Goal: Transaction & Acquisition: Purchase product/service

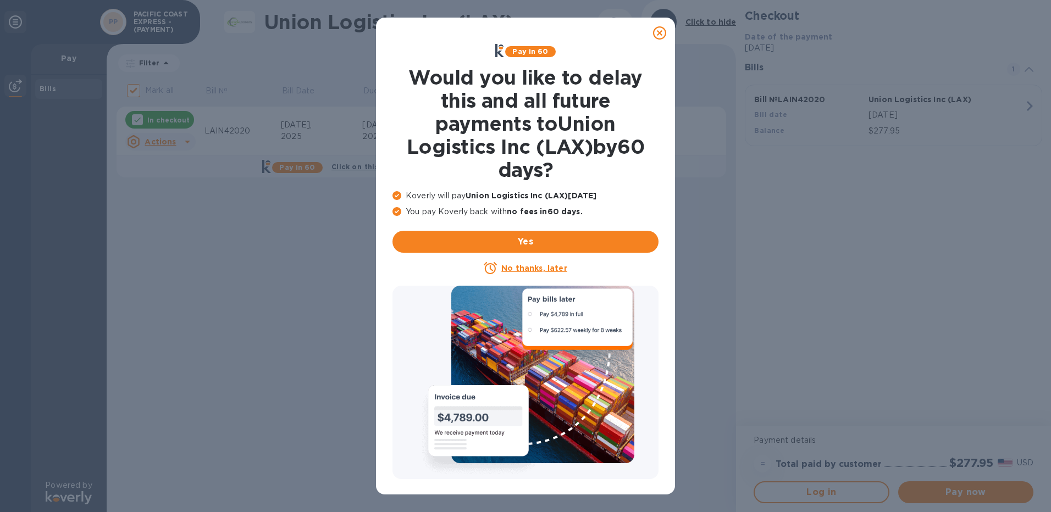
click at [662, 34] on icon at bounding box center [659, 32] width 13 height 13
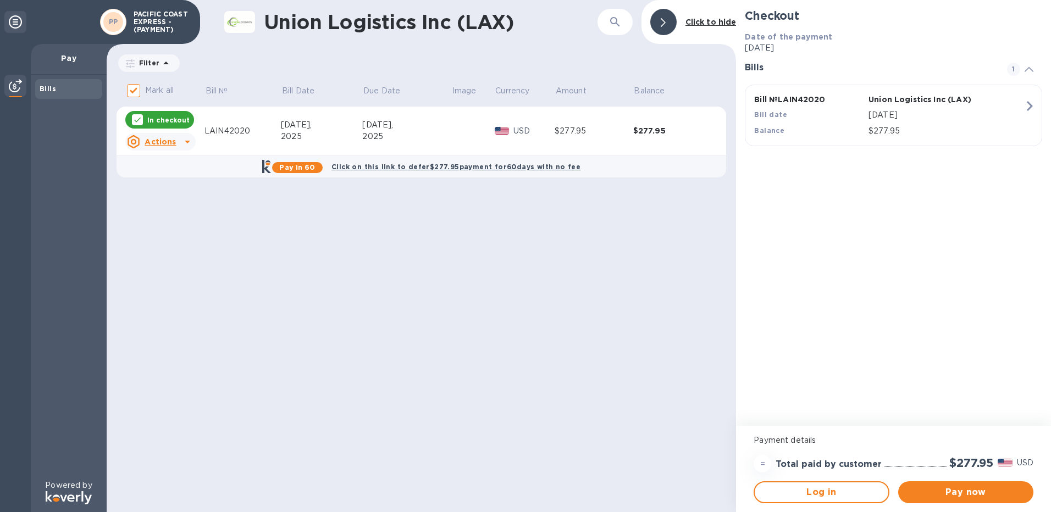
click at [177, 121] on p "In checkout" at bounding box center [168, 119] width 42 height 9
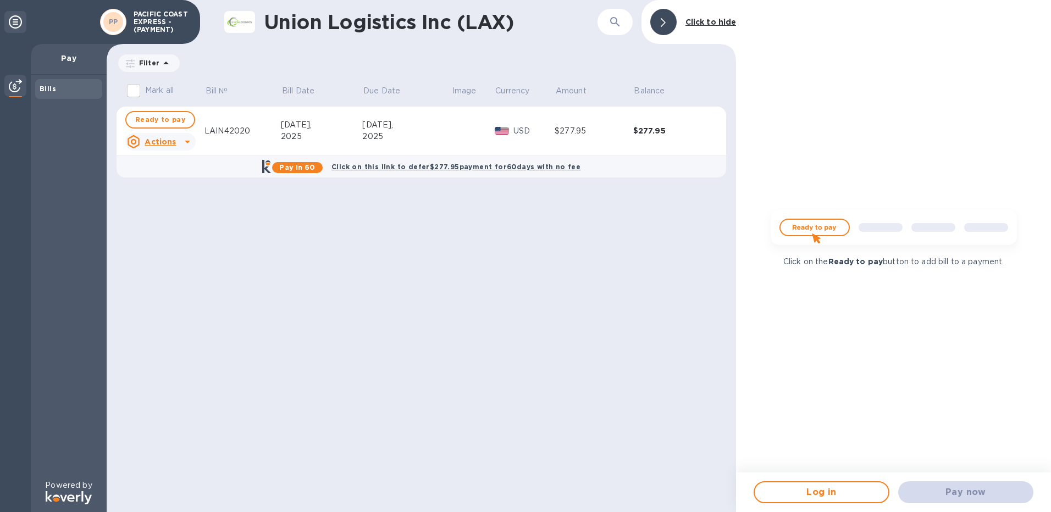
click at [797, 227] on img at bounding box center [894, 232] width 264 height 53
click at [952, 494] on div "Pay now" at bounding box center [966, 492] width 144 height 31
click at [154, 118] on span "Ready to pay" at bounding box center [160, 119] width 50 height 13
checkbox input "true"
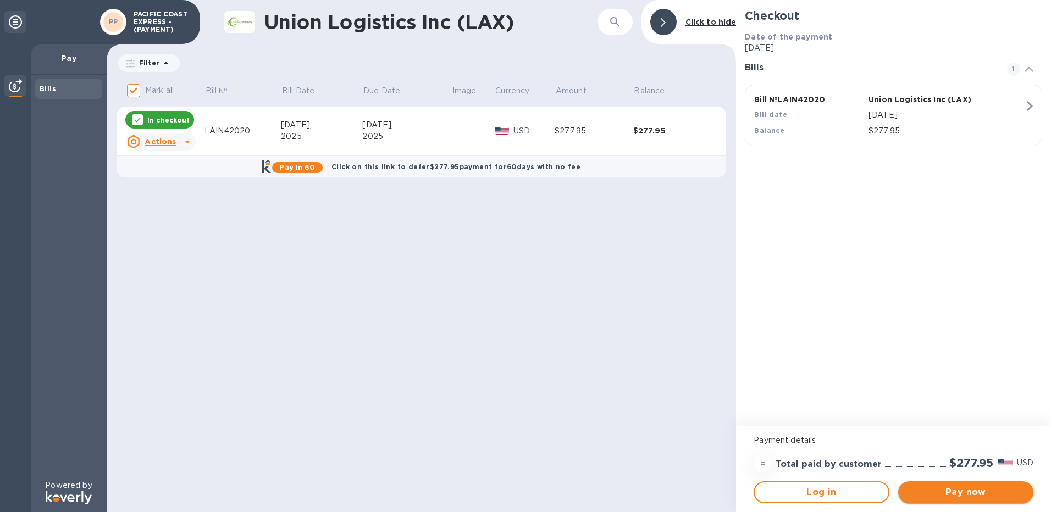
click at [973, 495] on span "Pay now" at bounding box center [966, 492] width 118 height 13
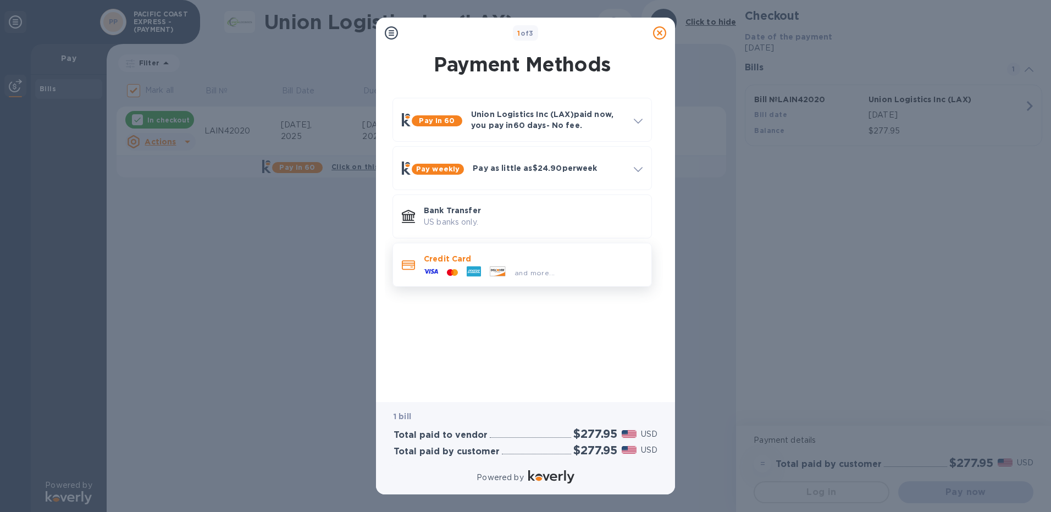
click at [485, 268] on div at bounding box center [473, 272] width 23 height 16
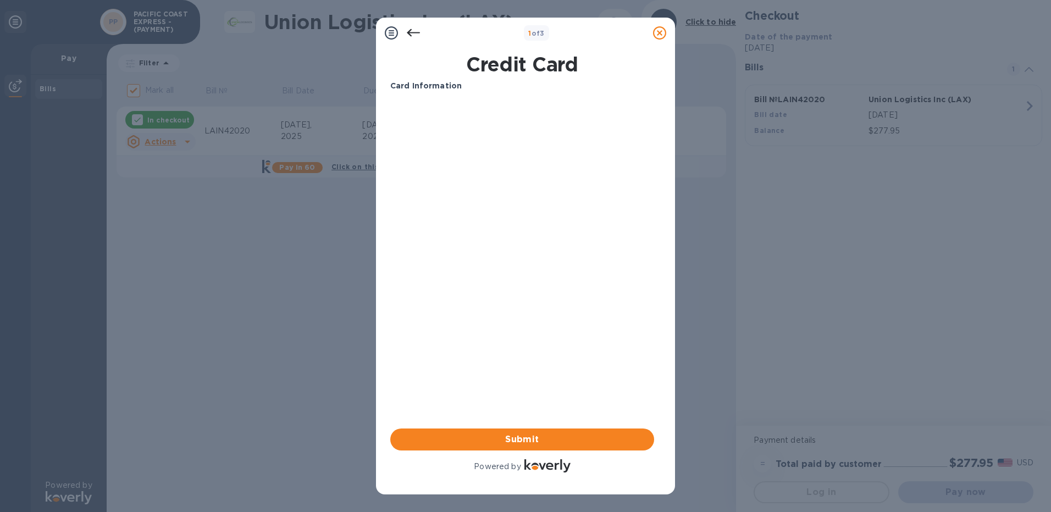
click at [410, 34] on icon at bounding box center [413, 32] width 13 height 13
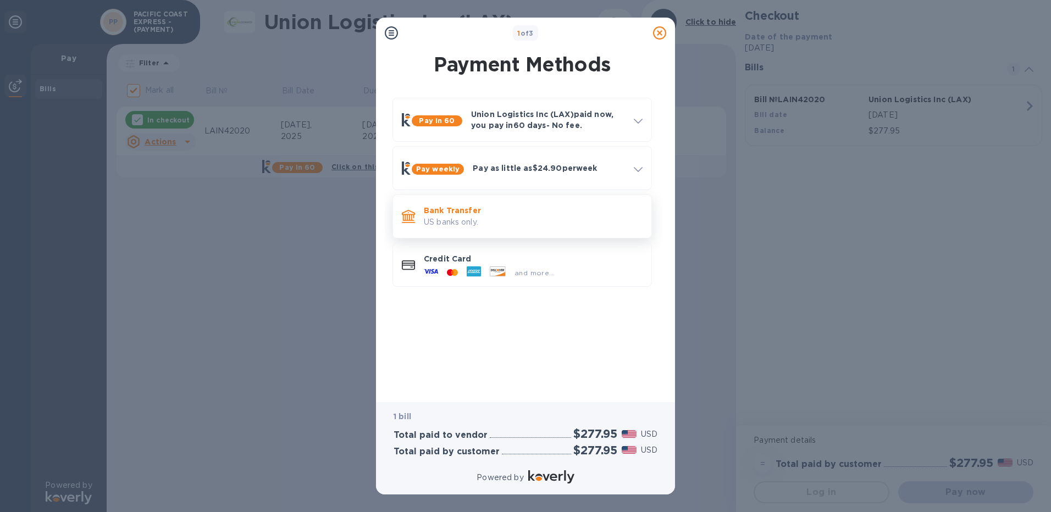
click at [456, 220] on p "US banks only." at bounding box center [533, 223] width 219 height 12
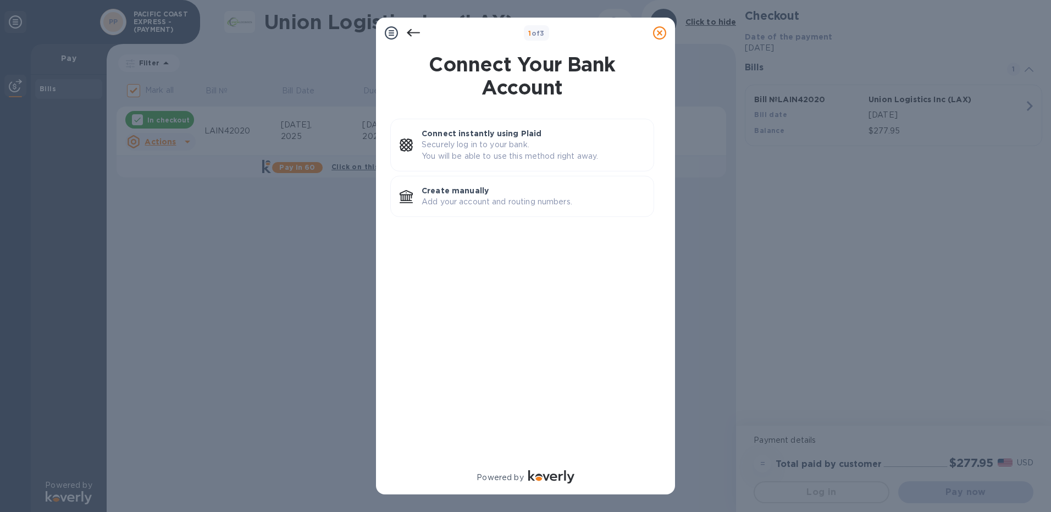
click at [410, 31] on icon at bounding box center [413, 33] width 13 height 8
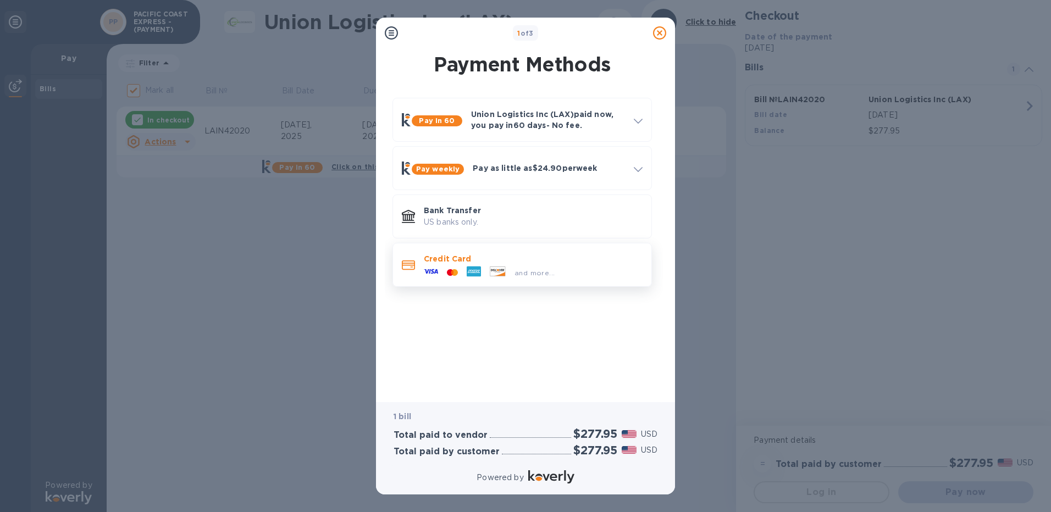
click at [463, 266] on div at bounding box center [473, 272] width 23 height 16
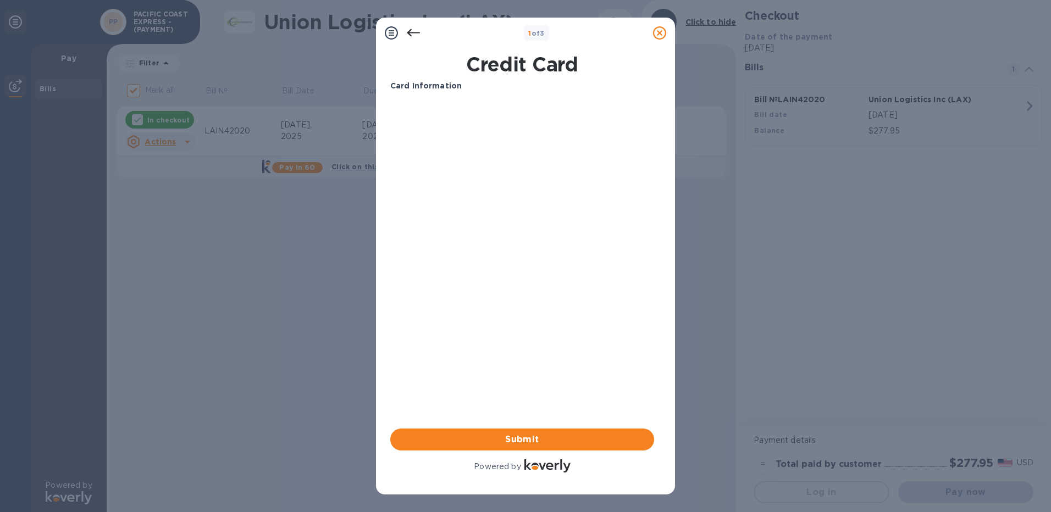
click at [410, 32] on icon at bounding box center [413, 33] width 13 height 8
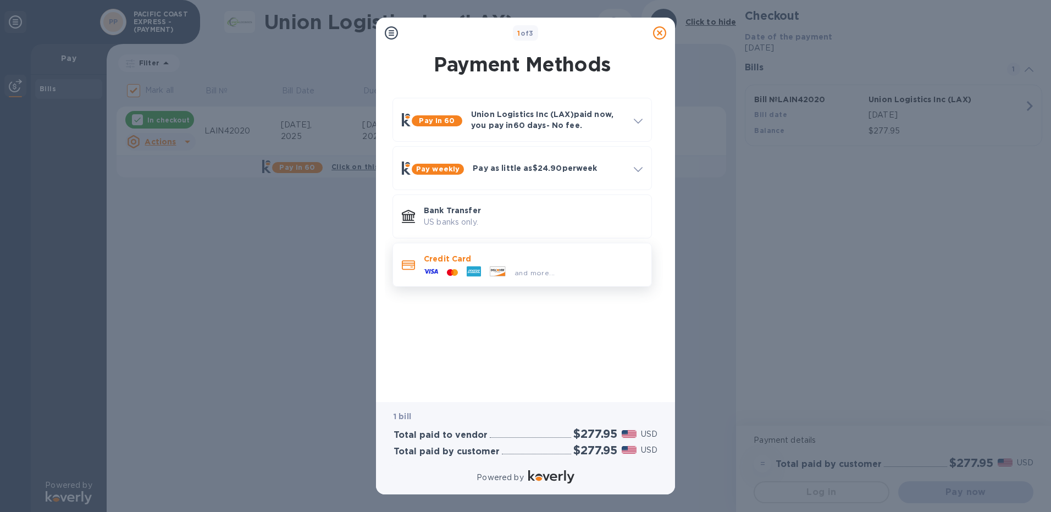
click at [522, 268] on div "and more..." at bounding box center [534, 273] width 49 height 12
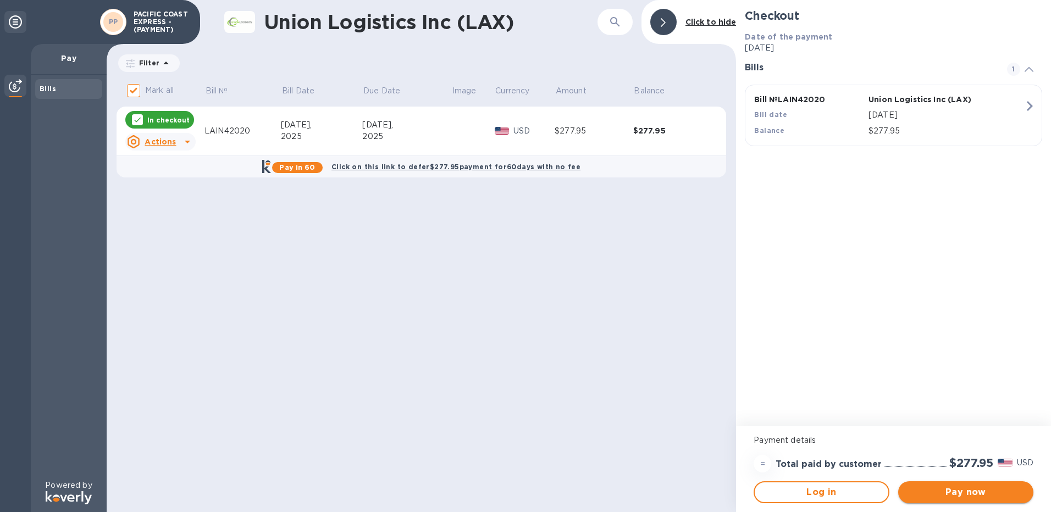
click at [953, 492] on span "Pay now" at bounding box center [966, 492] width 118 height 13
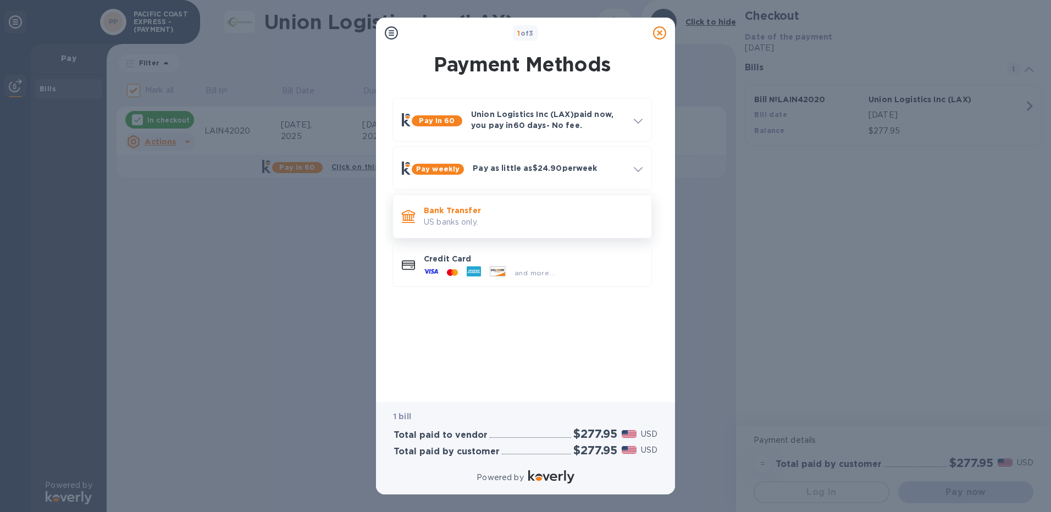
click at [492, 217] on p "US banks only." at bounding box center [533, 223] width 219 height 12
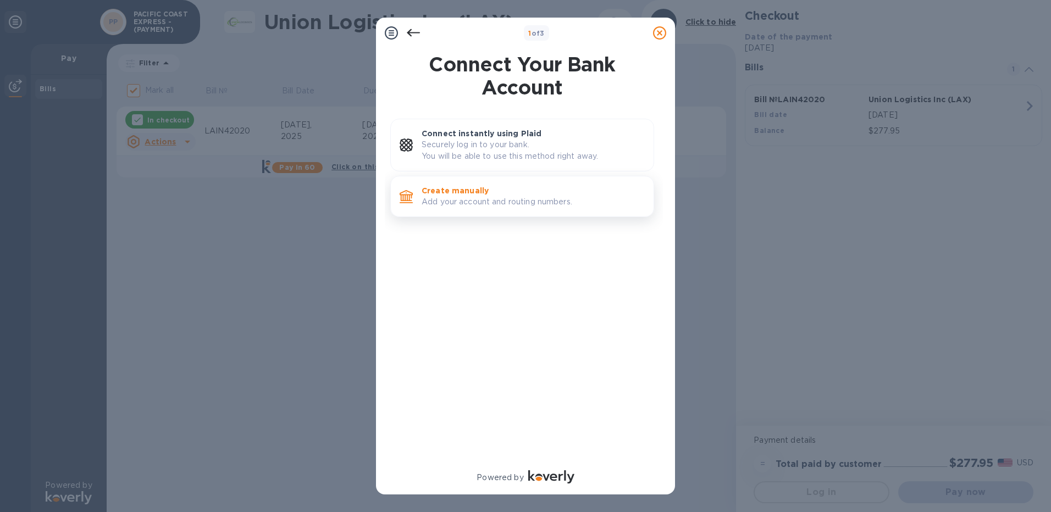
click at [488, 196] on p "Add your account and routing numbers." at bounding box center [532, 202] width 223 height 12
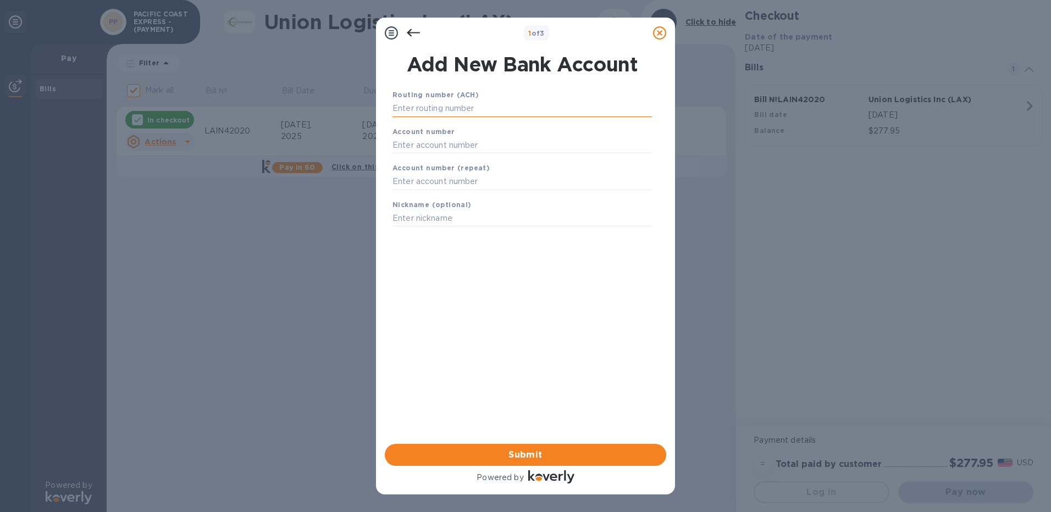
click at [442, 109] on input "text" at bounding box center [521, 109] width 259 height 16
click at [429, 110] on input "text" at bounding box center [521, 109] width 259 height 16
paste input "125000574"
type input "125000574"
click at [417, 160] on input "text" at bounding box center [521, 159] width 259 height 16
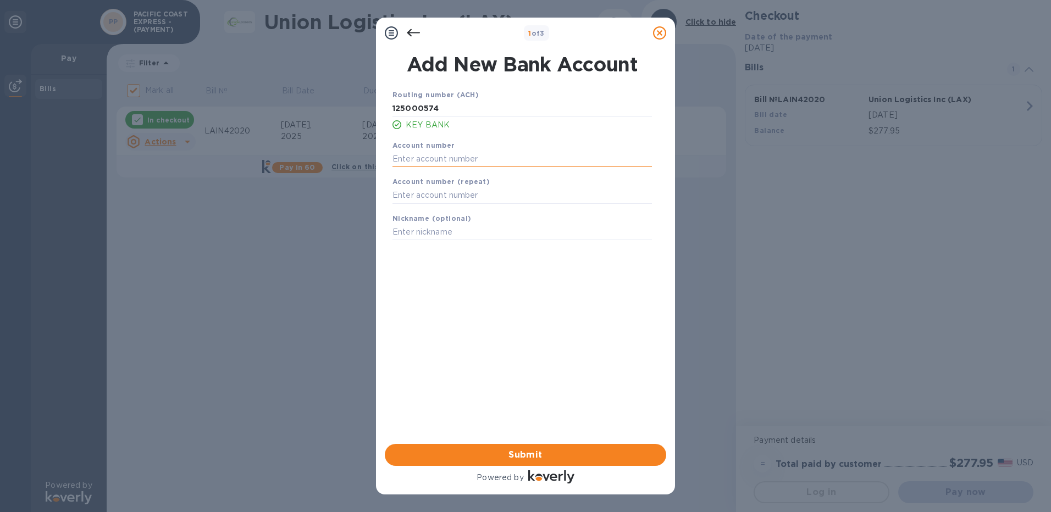
click at [433, 158] on input "text" at bounding box center [521, 159] width 259 height 16
type input "30611632"
click at [418, 231] on input "text" at bounding box center [521, 232] width 259 height 16
click at [529, 455] on span "Submit" at bounding box center [525, 454] width 264 height 13
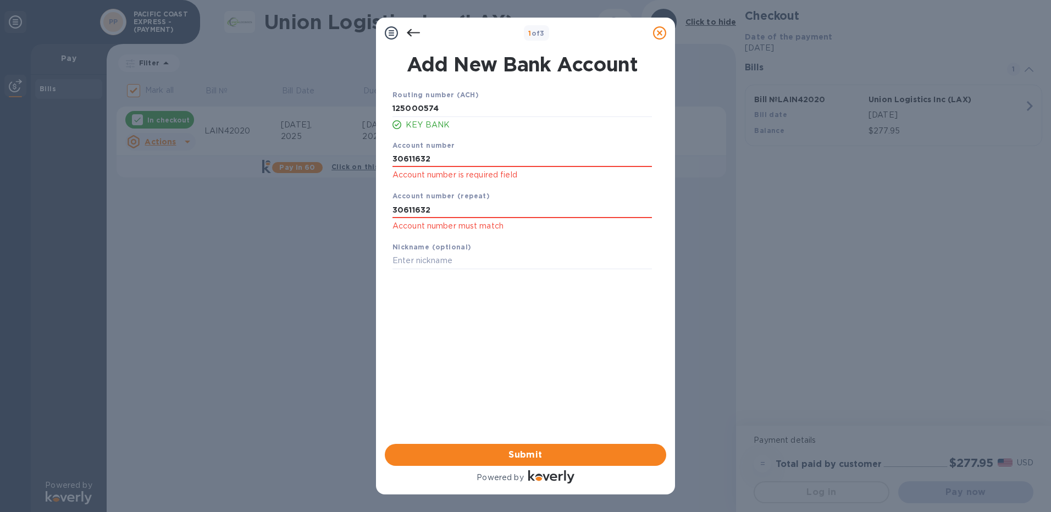
drag, startPoint x: 441, startPoint y: 158, endPoint x: 318, endPoint y: 151, distance: 123.3
click at [318, 151] on div "1 of 3 Add New Bank Account Routing number (ACH) 125000574 KEY BANK Account num…" at bounding box center [525, 256] width 1051 height 512
click at [402, 206] on input "30611632" at bounding box center [521, 210] width 259 height 16
drag, startPoint x: 443, startPoint y: 210, endPoint x: 273, endPoint y: 198, distance: 170.8
click at [273, 198] on div "1 of 3 Add New Bank Account Routing number (ACH) 125000574 KEY BANK Account num…" at bounding box center [525, 256] width 1051 height 512
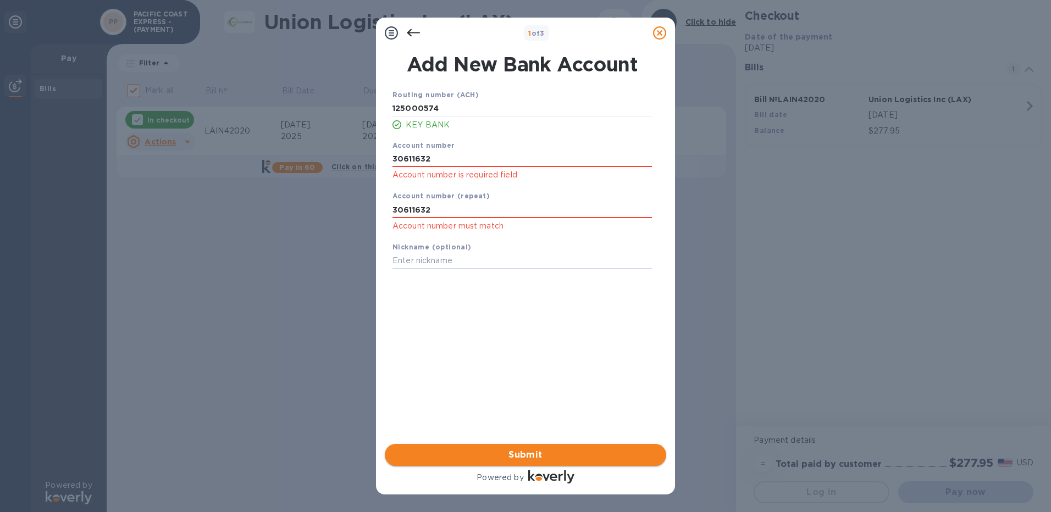
click at [524, 453] on span "Submit" at bounding box center [525, 454] width 264 height 13
drag, startPoint x: 434, startPoint y: 160, endPoint x: 285, endPoint y: 137, distance: 150.7
click at [291, 143] on div "1 of 3 Add New Bank Account Routing number (ACH) 125000574 KEY BANK Account num…" at bounding box center [525, 256] width 1051 height 512
drag, startPoint x: 442, startPoint y: 210, endPoint x: 207, endPoint y: 190, distance: 236.1
click at [207, 196] on div "1 of 3 Add New Bank Account Routing number (ACH) 125000574 KEY BANK Account num…" at bounding box center [525, 256] width 1051 height 512
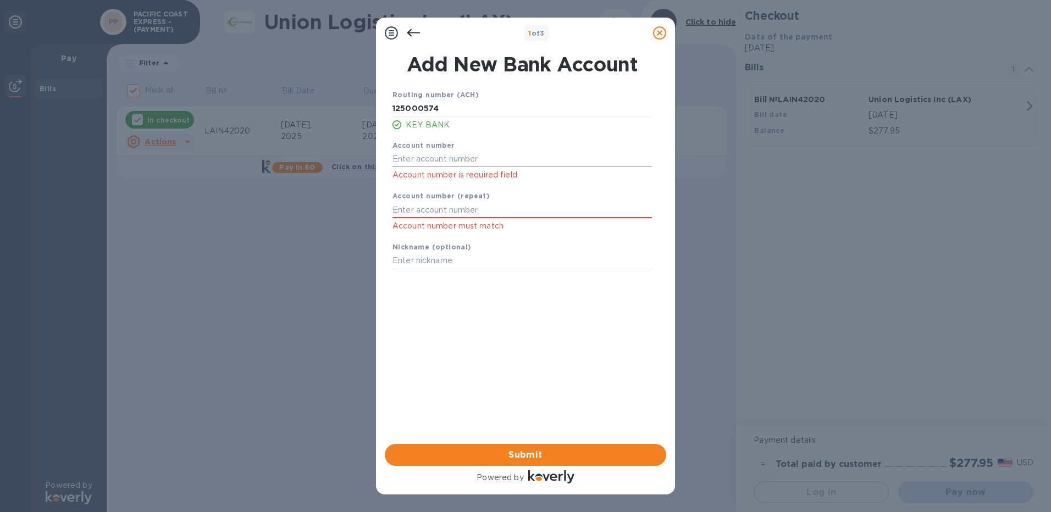
click at [407, 159] on input "text" at bounding box center [521, 159] width 259 height 16
paste input "30611632"
type input "30611632"
paste input "30611632"
type input "30611632"
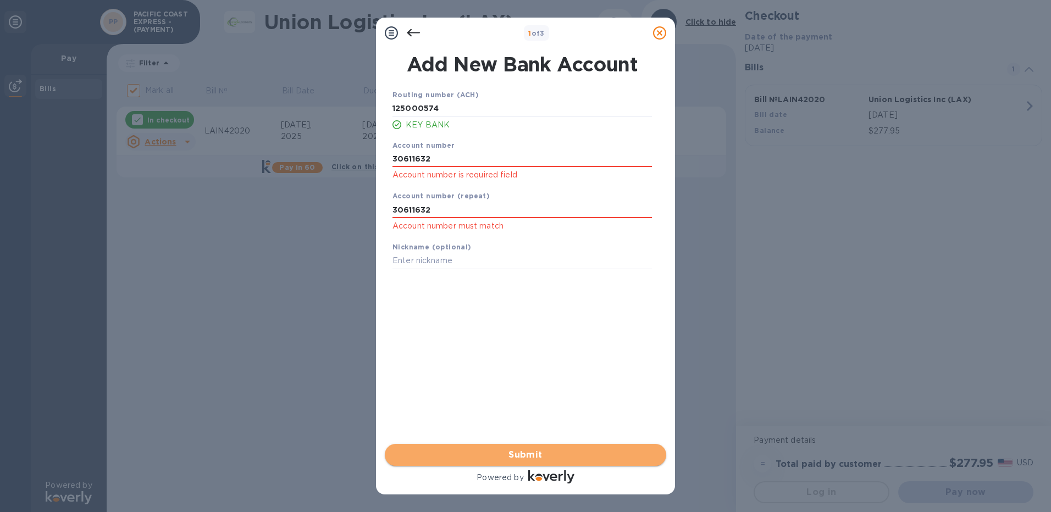
click at [508, 457] on span "Submit" at bounding box center [525, 454] width 264 height 13
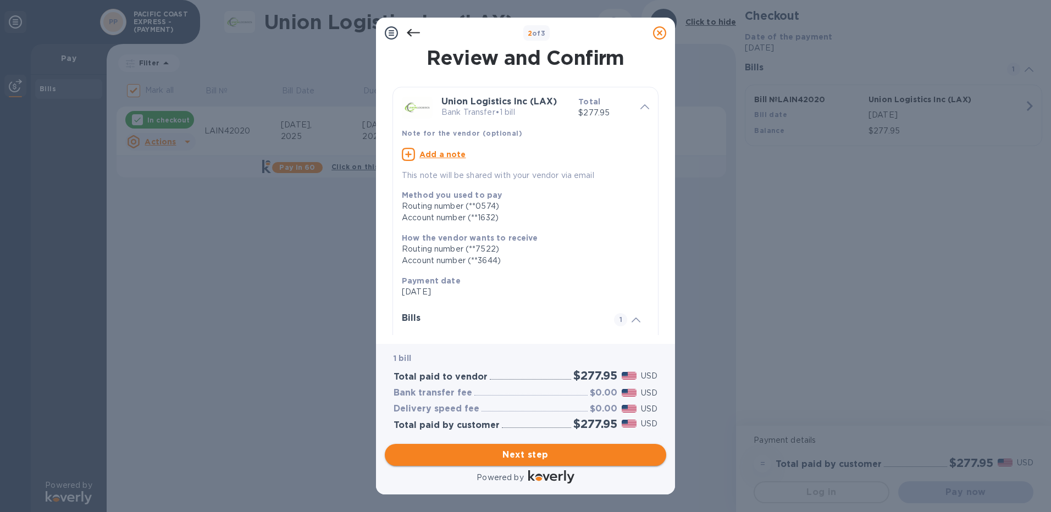
click at [521, 458] on span "Next step" at bounding box center [525, 454] width 264 height 13
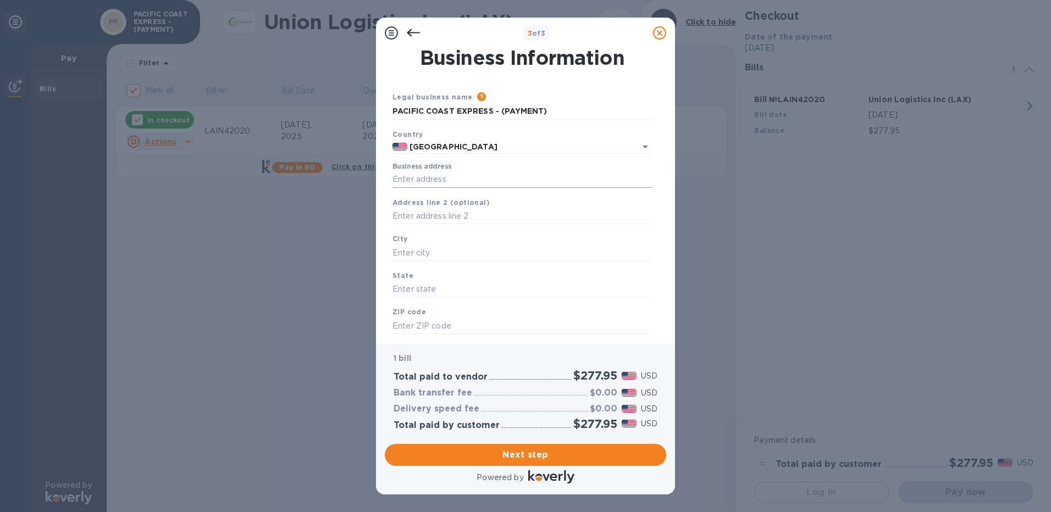
click at [412, 181] on input "Business address" at bounding box center [521, 179] width 259 height 16
type input "14218 Stewart Rd Suite 200A"
click at [412, 256] on input "text" at bounding box center [521, 253] width 259 height 16
type input "Sumner"
click at [404, 285] on input "text" at bounding box center [521, 289] width 259 height 16
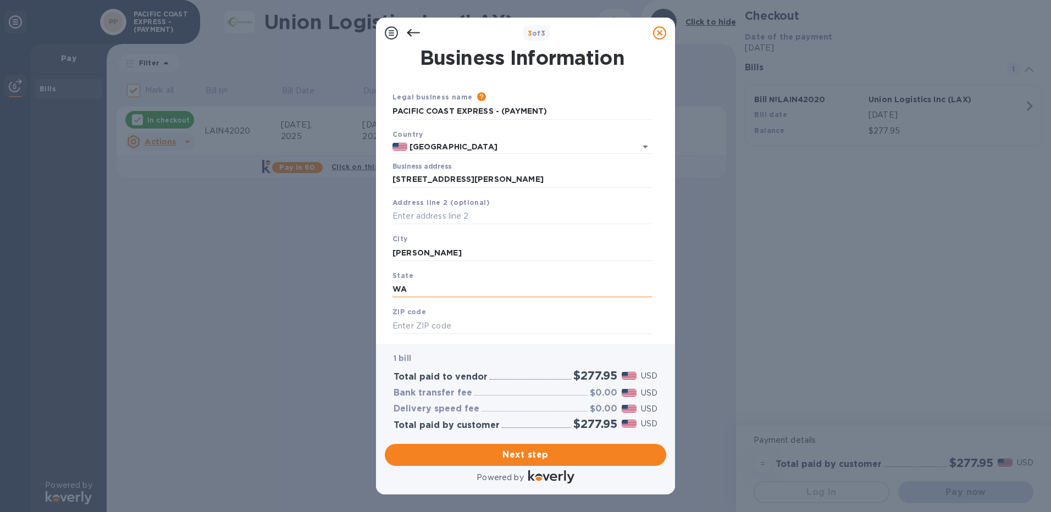
type input "WA"
type input "98390"
click at [518, 457] on span "Next step" at bounding box center [525, 454] width 264 height 13
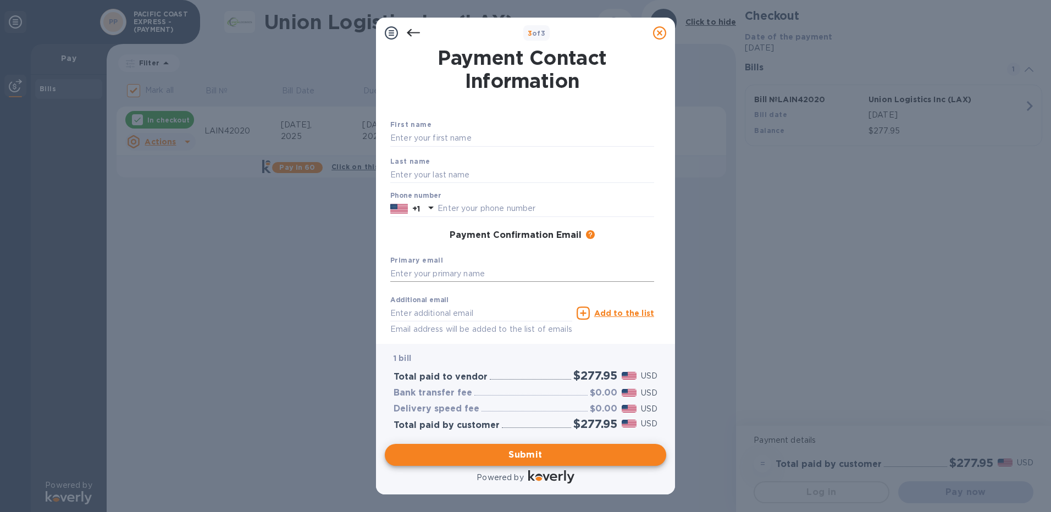
click at [425, 276] on input "text" at bounding box center [522, 274] width 264 height 16
type input "tina@pcxsea.com"
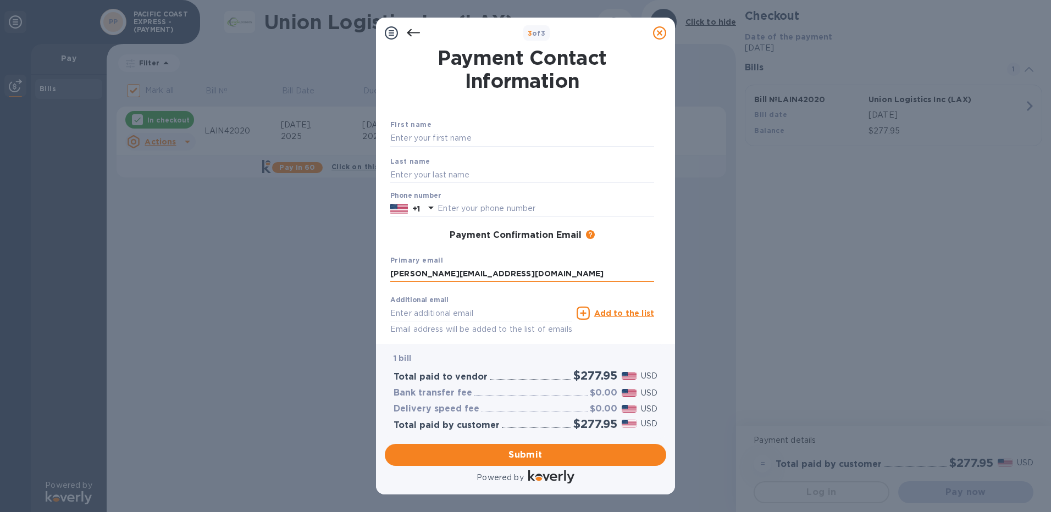
type input "Tina"
type input "Solis"
type input "2532610040"
type input "tina@pcxsea.com"
click at [524, 457] on span "Submit" at bounding box center [525, 454] width 264 height 13
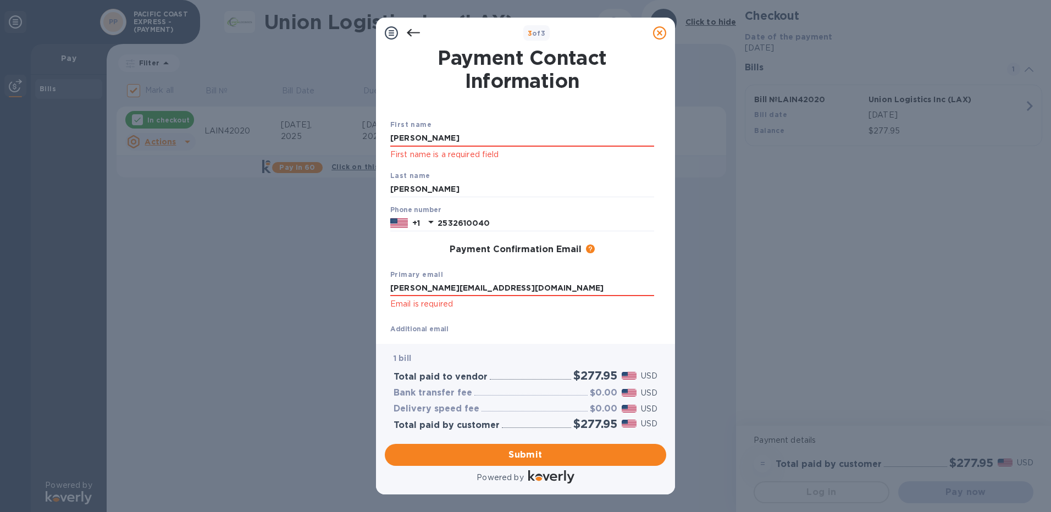
drag, startPoint x: 433, startPoint y: 138, endPoint x: 258, endPoint y: 82, distance: 184.0
click at [252, 101] on div "3 of 3 Payment Contact Information First name Tina First name is a required fie…" at bounding box center [525, 256] width 1051 height 512
type input "Tina"
type input "Solis"
drag, startPoint x: 469, startPoint y: 289, endPoint x: 253, endPoint y: 264, distance: 217.3
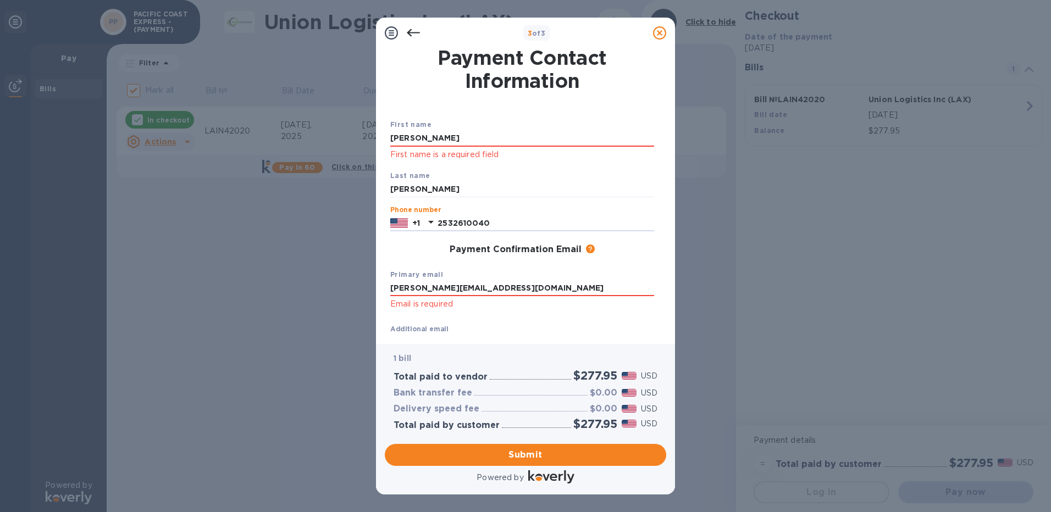
click at [253, 268] on div "3 of 3 Payment Contact Information First name Tina First name is a required fie…" at bounding box center [525, 256] width 1051 height 512
type input "tina@pcxsea.com"
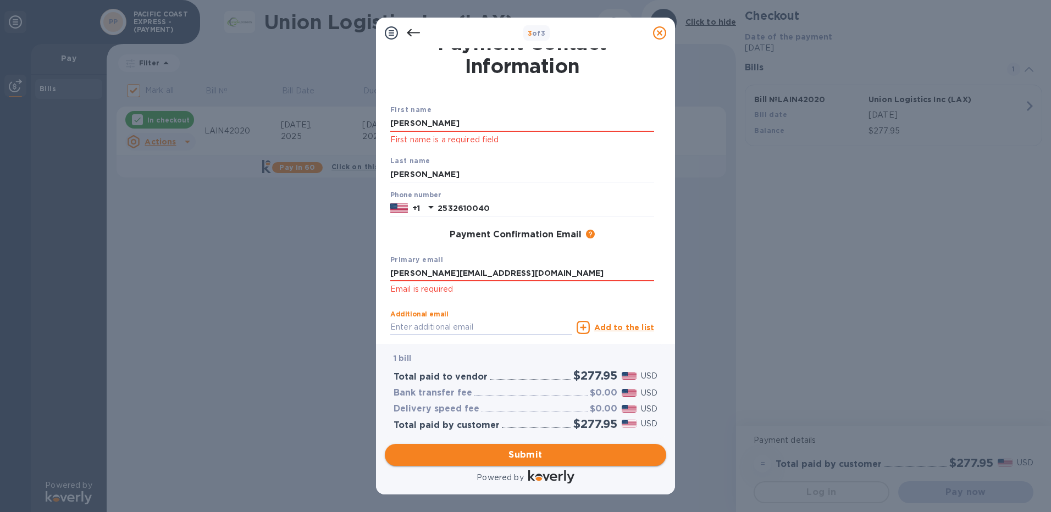
click at [556, 451] on span "Submit" at bounding box center [525, 454] width 264 height 13
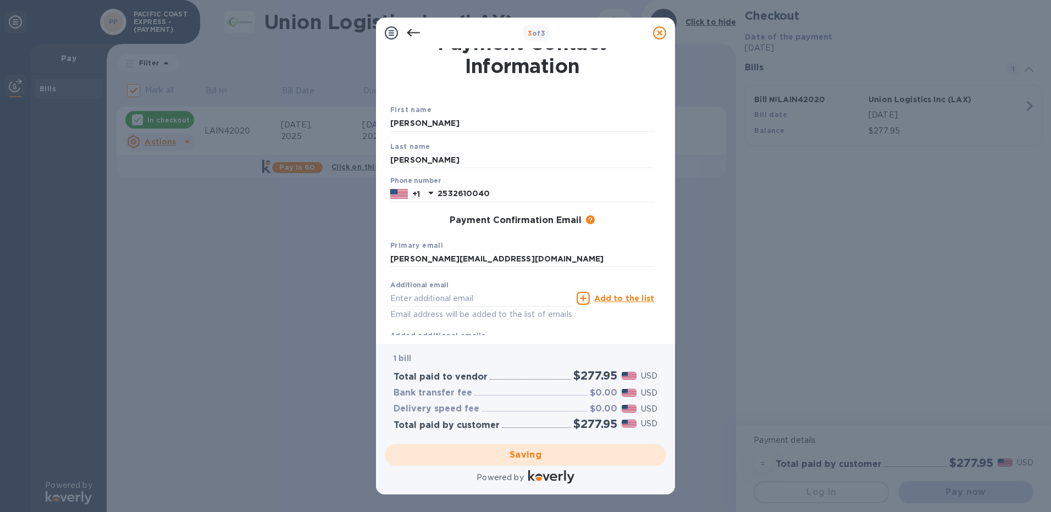
checkbox input "false"
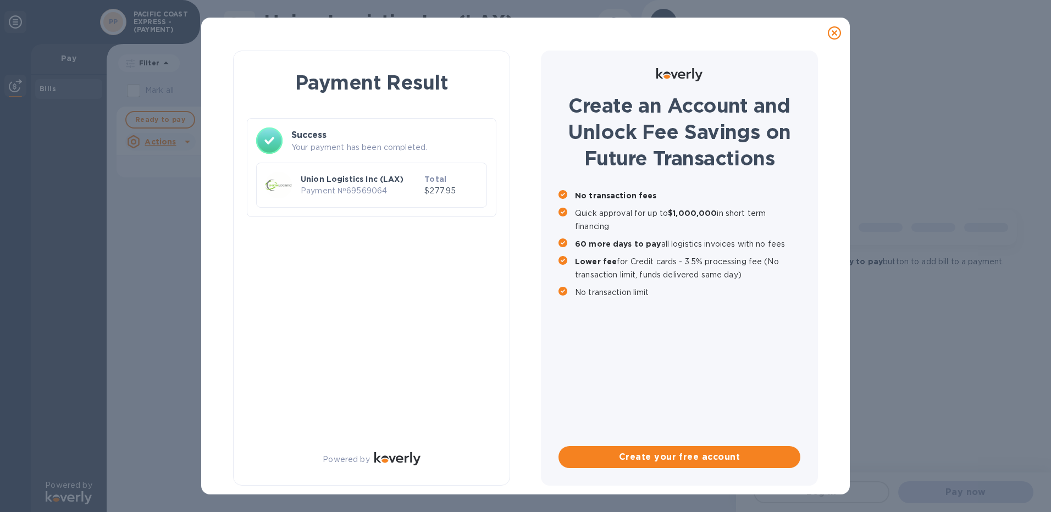
scroll to position [0, 0]
